Goal: Task Accomplishment & Management: Complete application form

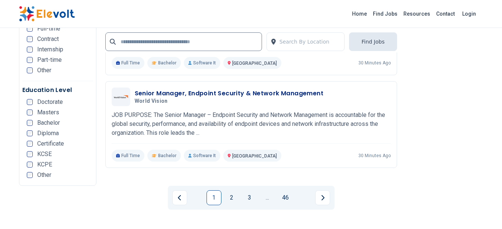
scroll to position [1522, 0]
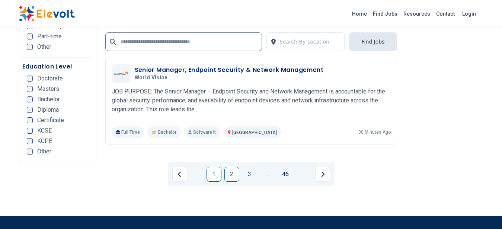
click at [234, 175] on link "2" at bounding box center [231, 174] width 15 height 15
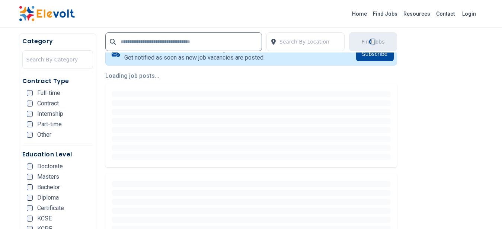
scroll to position [188, 0]
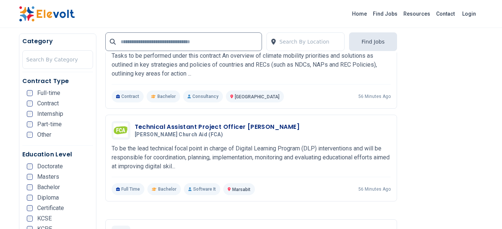
scroll to position [516, 0]
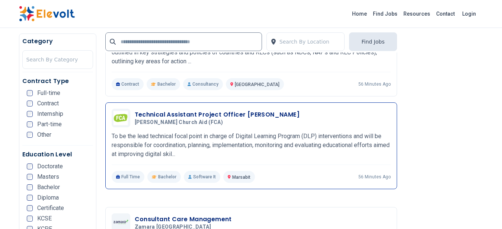
click at [307, 133] on p "To be the lead technical focal point in charge of Digital Learning Program (DLP…" at bounding box center [251, 145] width 279 height 27
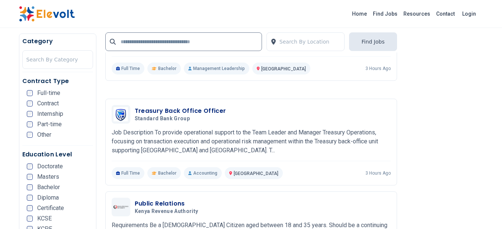
scroll to position [1007, 0]
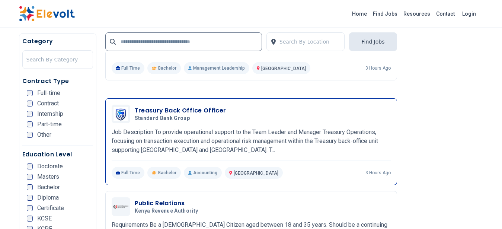
click at [243, 139] on p "Job Description To provide operational support to the Team Leader and Manager T…" at bounding box center [251, 141] width 279 height 27
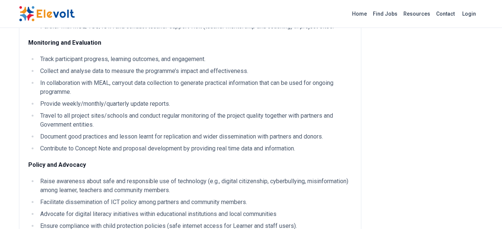
scroll to position [565, 0]
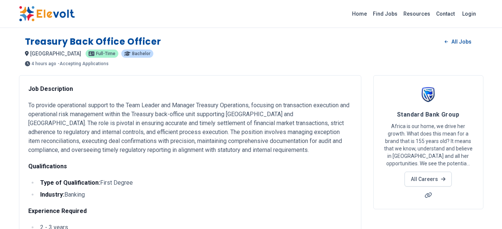
scroll to position [188, 0]
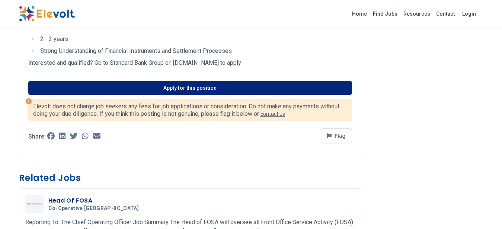
click at [191, 90] on link "Apply for this position" at bounding box center [190, 88] width 324 height 14
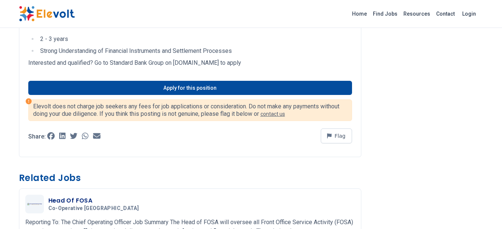
click at [54, 15] on img at bounding box center [47, 14] width 56 height 16
